Goal: Task Accomplishment & Management: Complete application form

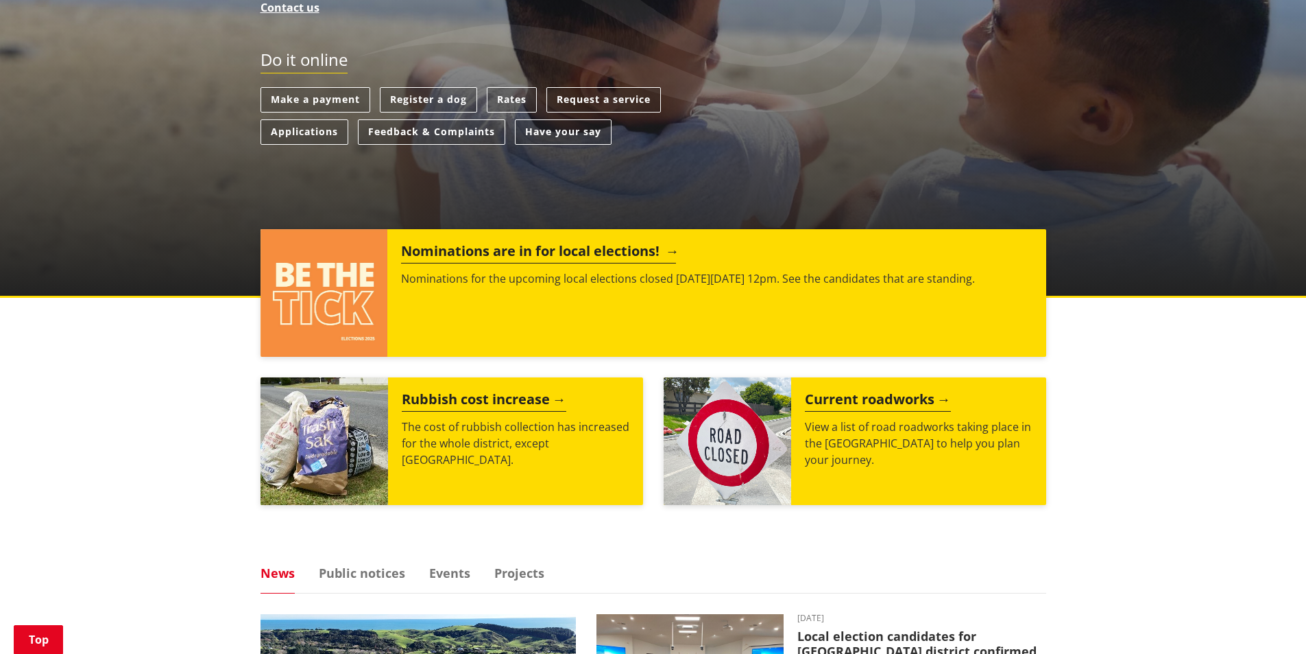
scroll to position [343, 0]
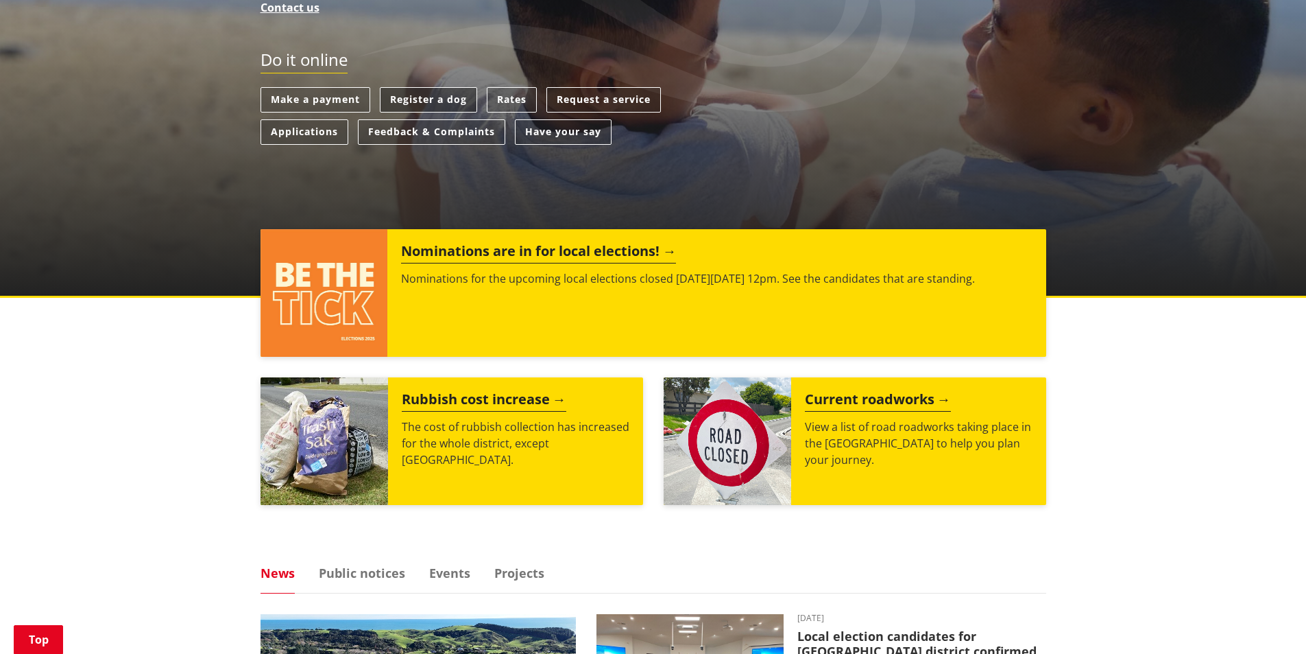
click at [431, 94] on link "Register a dog" at bounding box center [428, 99] width 97 height 25
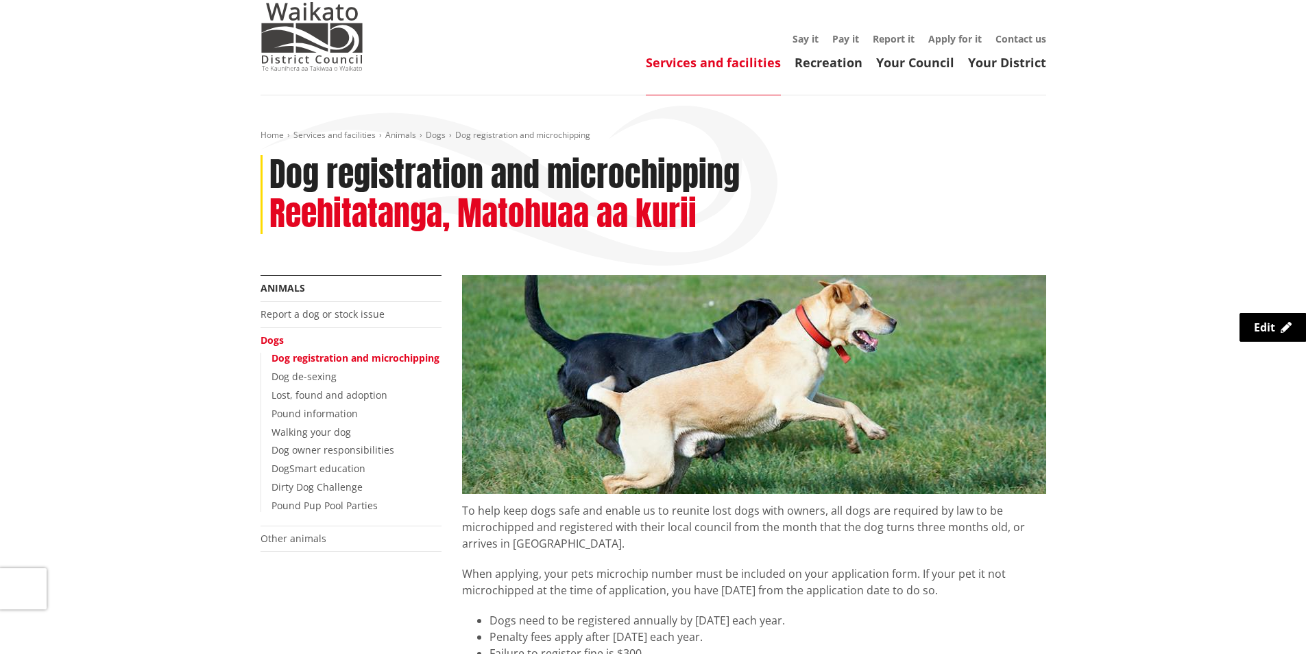
scroll to position [686, 0]
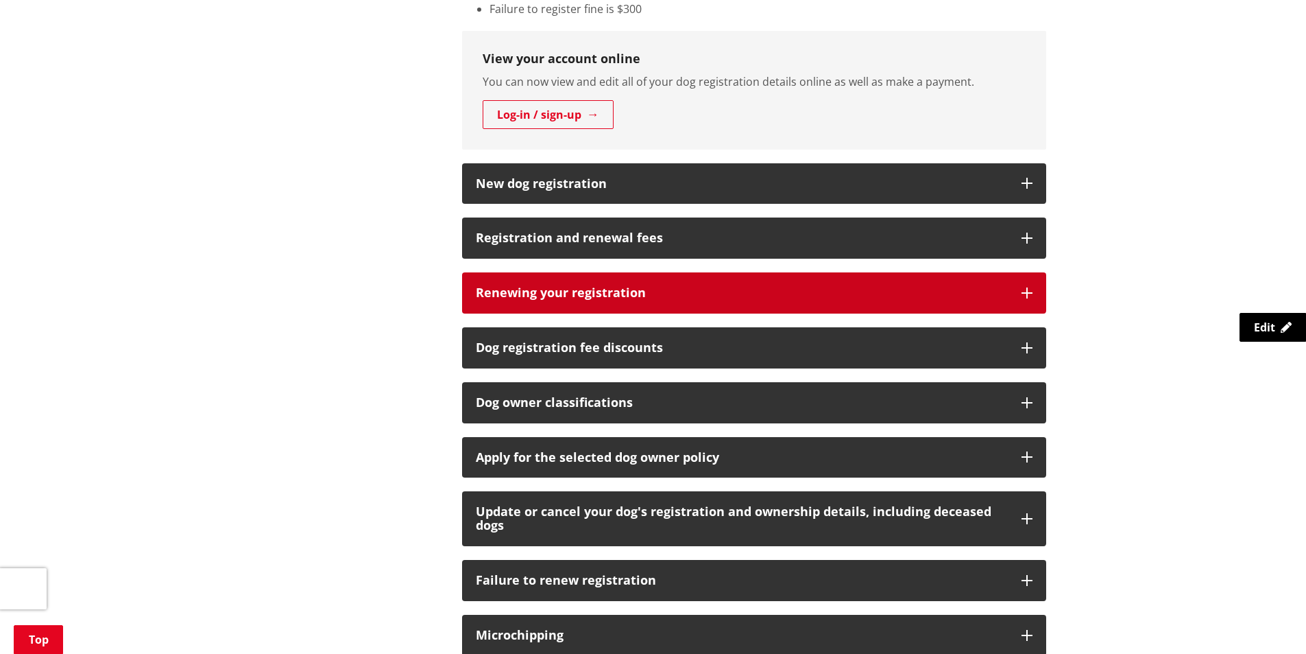
click at [675, 294] on h3 "Renewing your registration" at bounding box center [742, 293] width 532 height 14
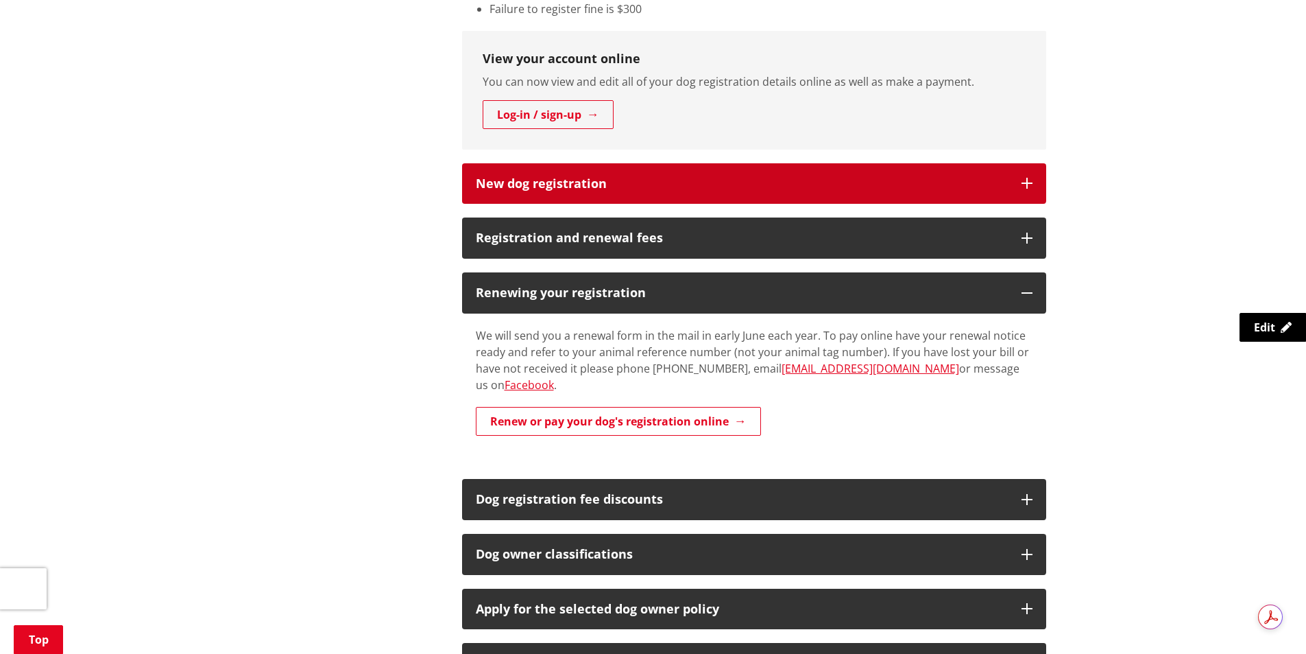
click at [694, 196] on button "New dog registration" at bounding box center [754, 183] width 584 height 41
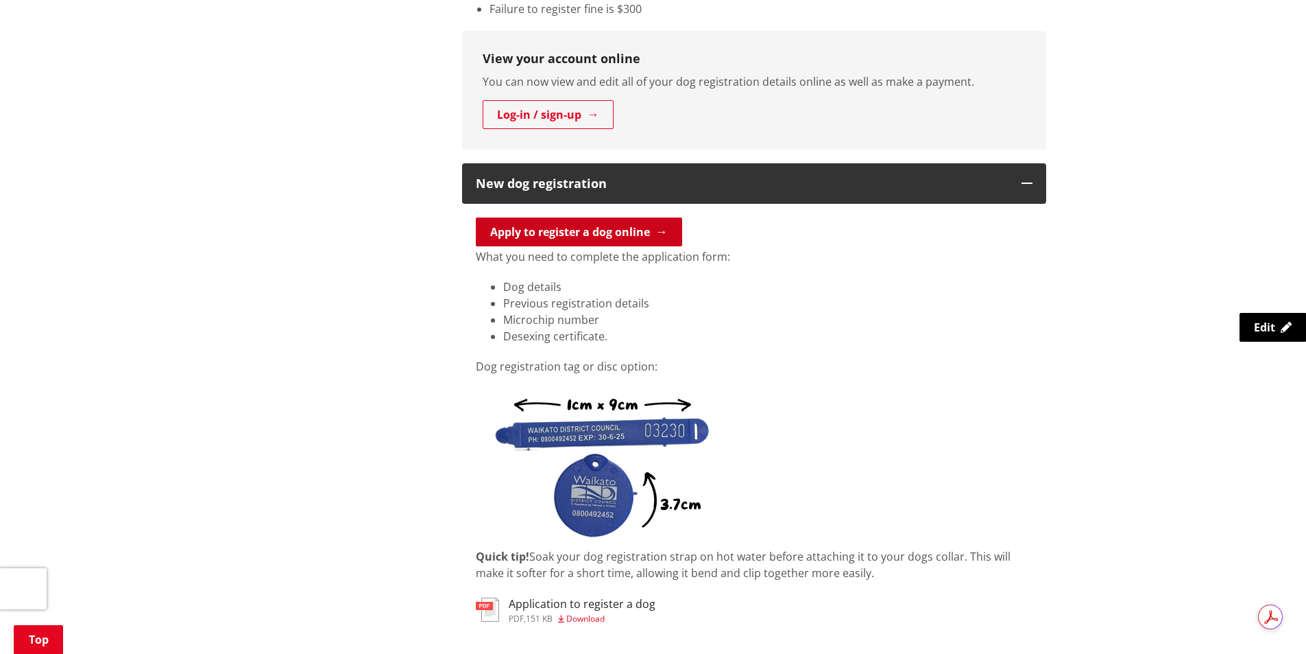
click at [593, 237] on link "Apply to register a dog online" at bounding box center [579, 231] width 206 height 29
